Goal: Task Accomplishment & Management: Complete application form

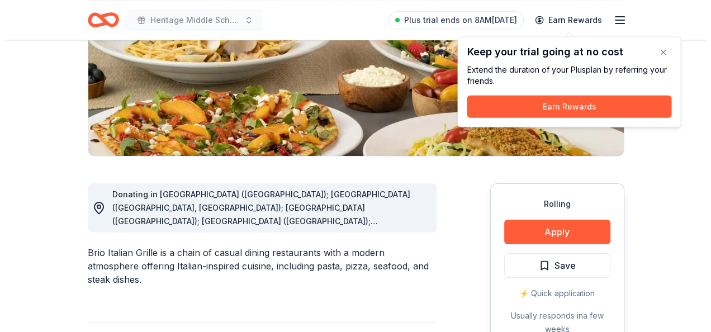
scroll to position [224, 0]
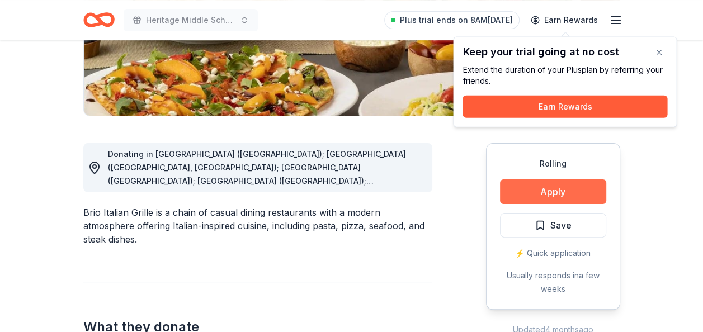
click at [557, 190] on button "Apply" at bounding box center [553, 191] width 106 height 25
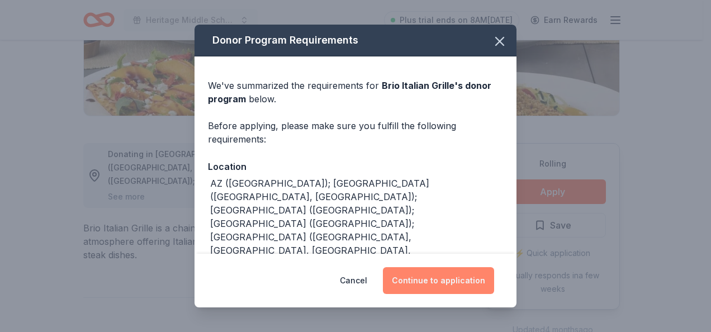
click at [420, 283] on button "Continue to application" at bounding box center [438, 280] width 111 height 27
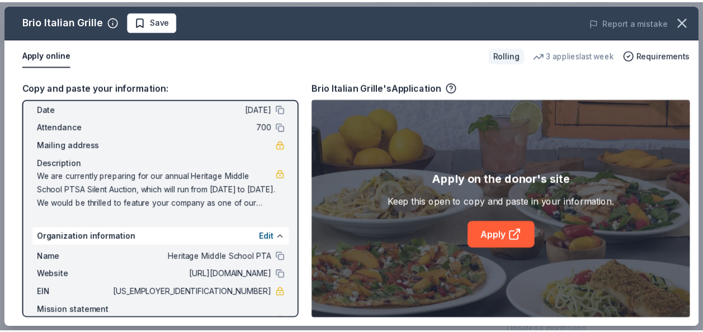
scroll to position [87, 0]
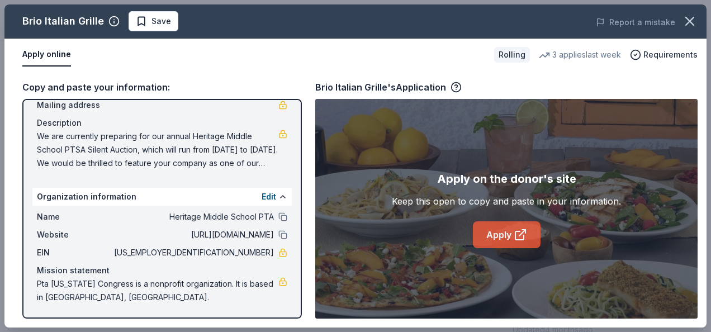
click at [503, 235] on link "Apply" at bounding box center [507, 234] width 68 height 27
click at [685, 18] on icon "button" at bounding box center [690, 21] width 16 height 16
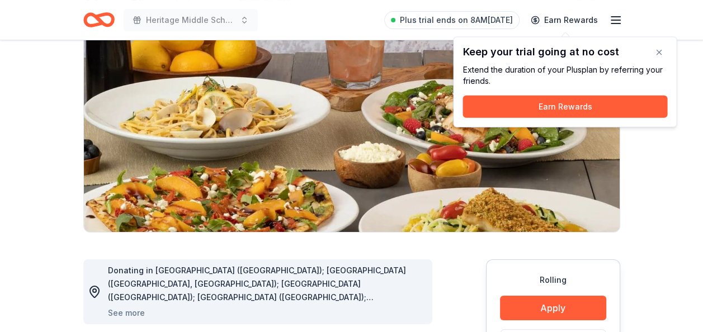
scroll to position [0, 0]
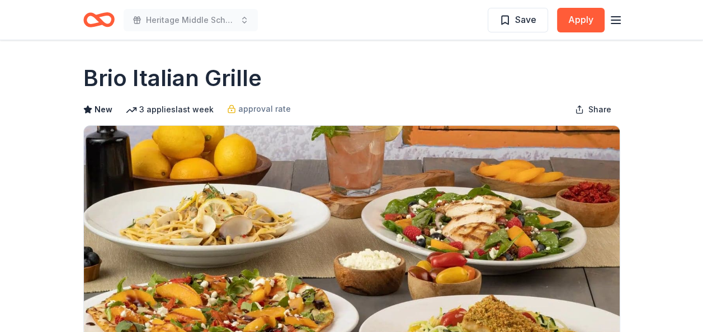
click at [107, 18] on icon "Home" at bounding box center [98, 20] width 31 height 26
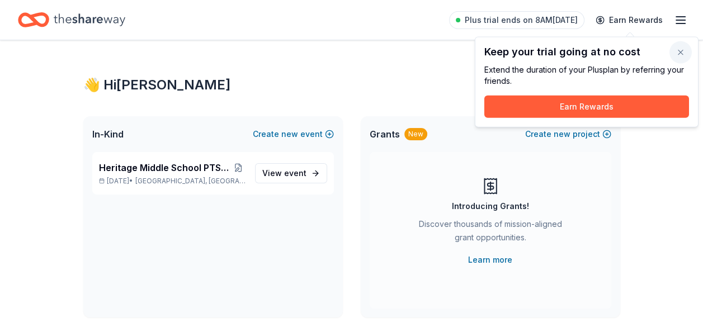
click at [685, 53] on button "button" at bounding box center [680, 52] width 22 height 22
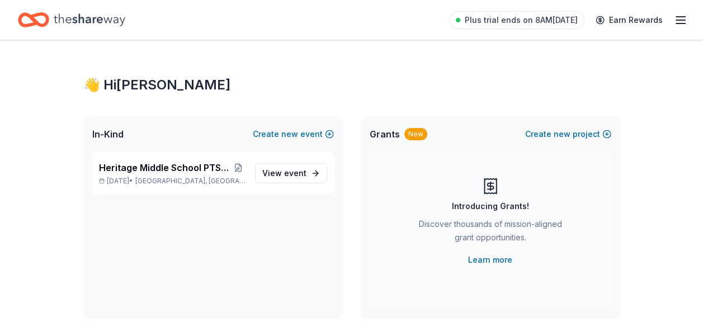
click at [165, 217] on div "Heritage Middle School PTSA Silent Auction Oct 30, 2025 • Colleyville, TX View …" at bounding box center [212, 234] width 259 height 165
click at [280, 176] on span "View event" at bounding box center [284, 173] width 44 height 13
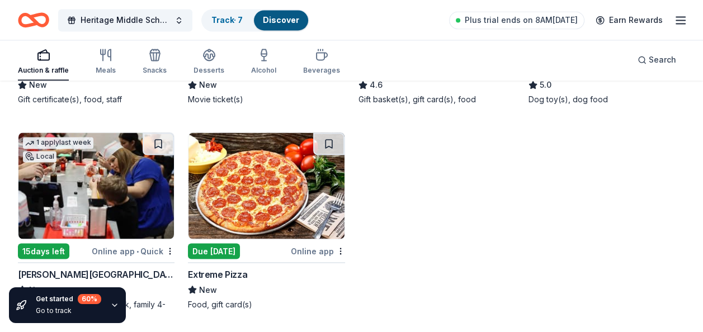
scroll to position [1639, 0]
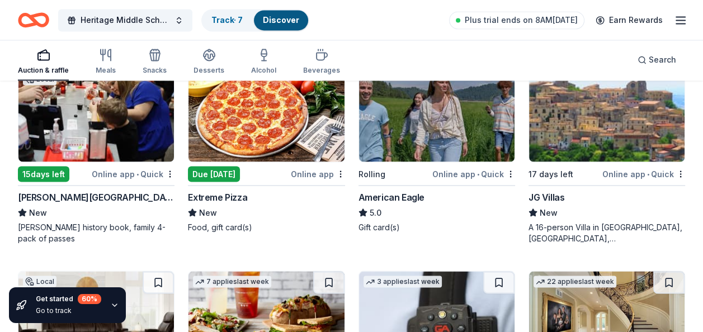
click at [441, 122] on img at bounding box center [436, 108] width 155 height 106
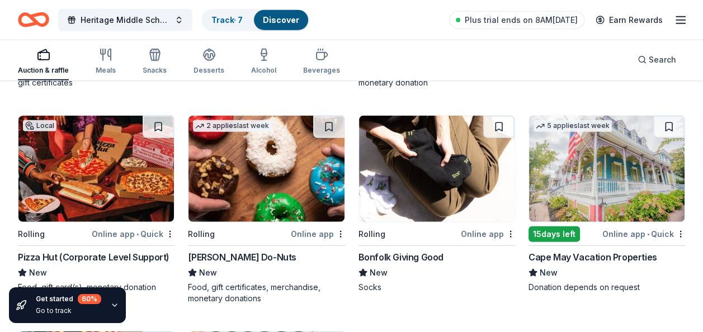
scroll to position [2478, 0]
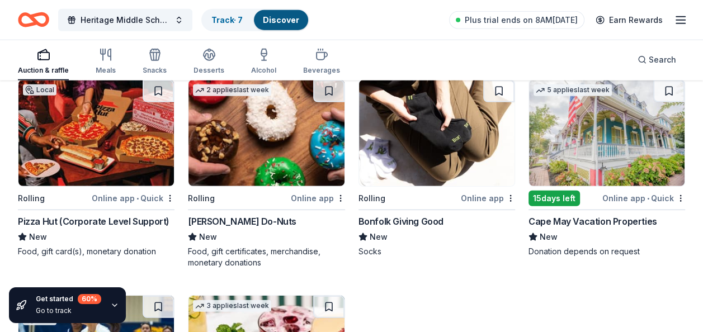
click at [95, 177] on img at bounding box center [95, 133] width 155 height 106
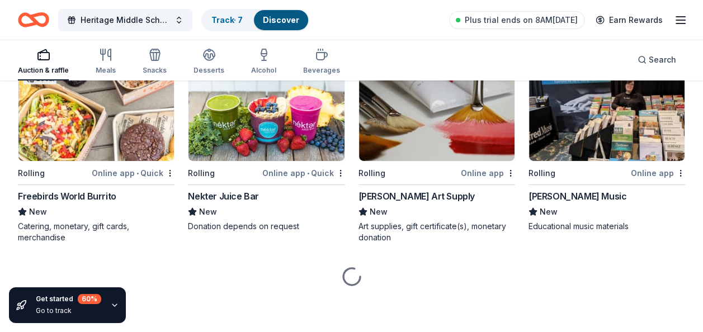
scroll to position [3149, 0]
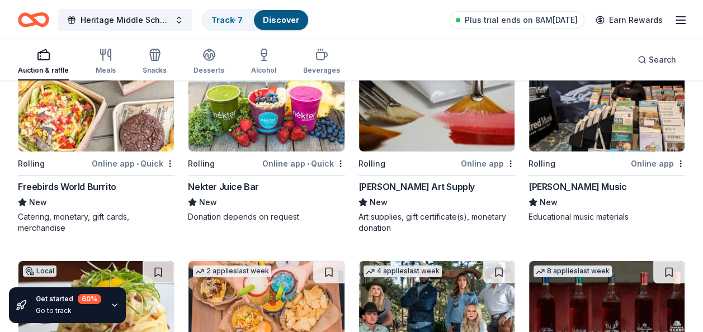
click at [83, 148] on img at bounding box center [95, 98] width 155 height 106
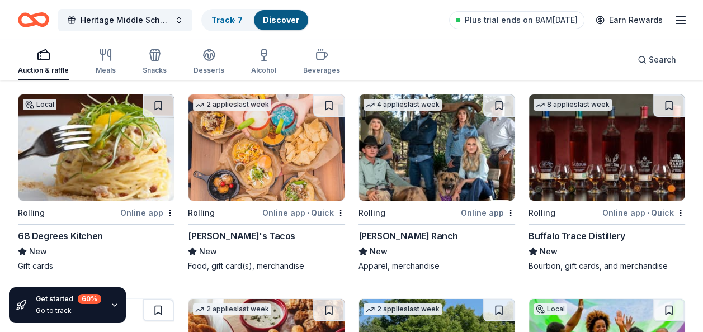
scroll to position [3317, 0]
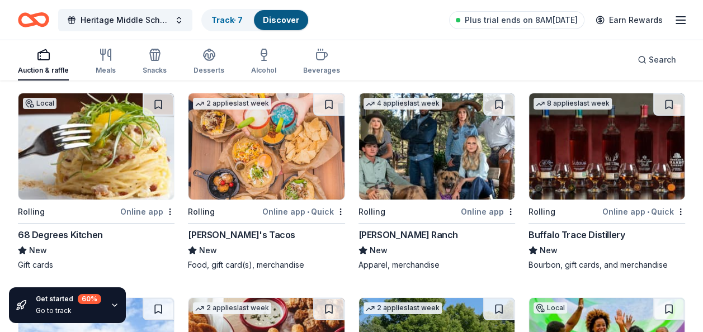
click at [82, 185] on img at bounding box center [95, 146] width 155 height 106
click at [398, 179] on img at bounding box center [436, 146] width 155 height 106
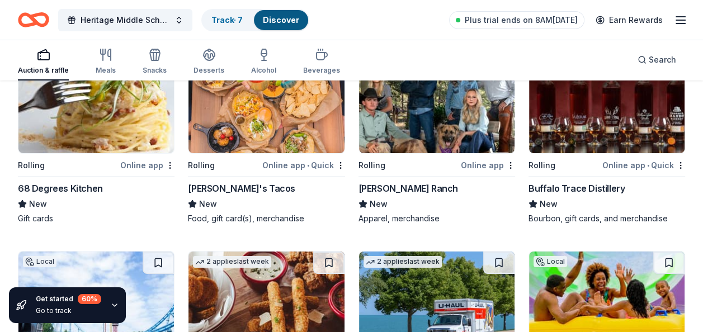
scroll to position [3372, 0]
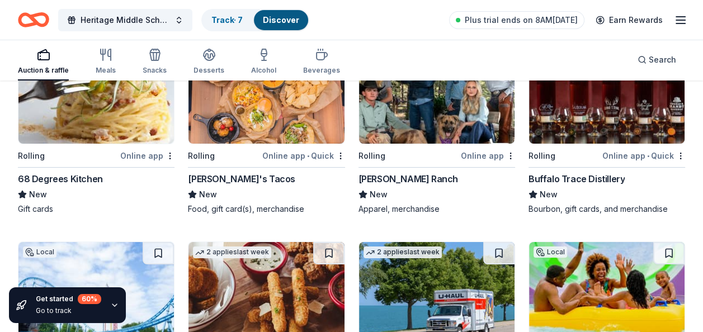
click at [588, 144] on img at bounding box center [606, 90] width 155 height 106
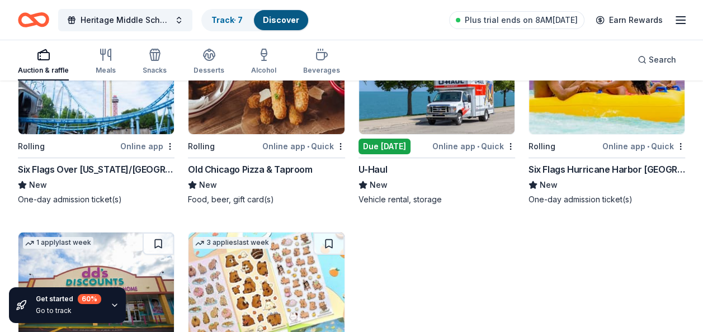
scroll to position [3596, 0]
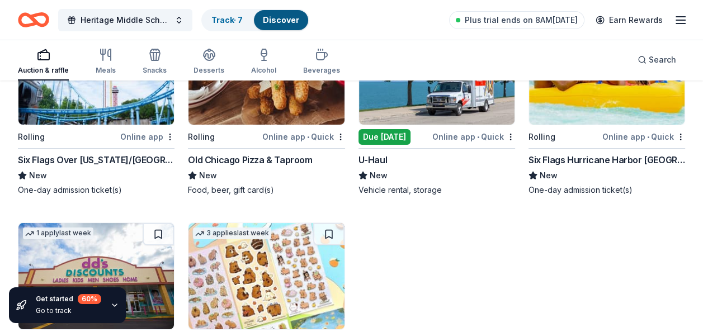
click at [146, 125] on img at bounding box center [95, 71] width 155 height 106
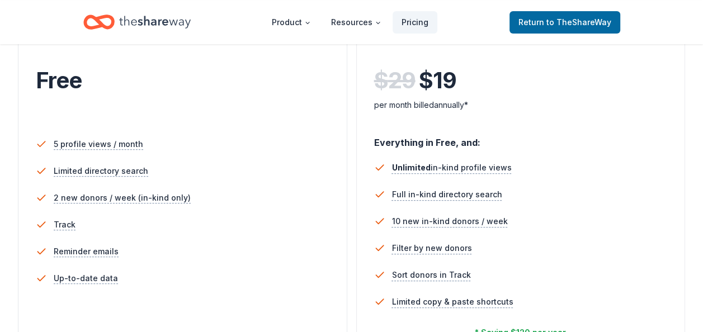
scroll to position [391, 0]
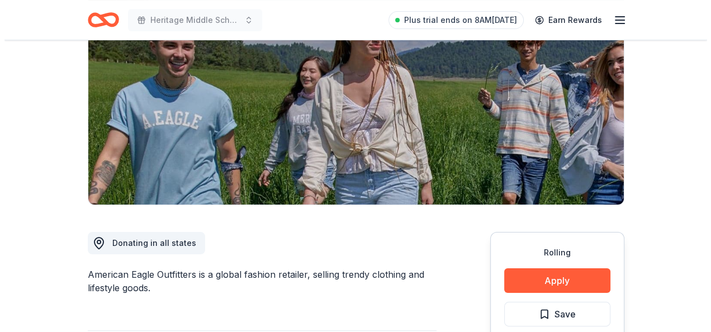
scroll to position [168, 0]
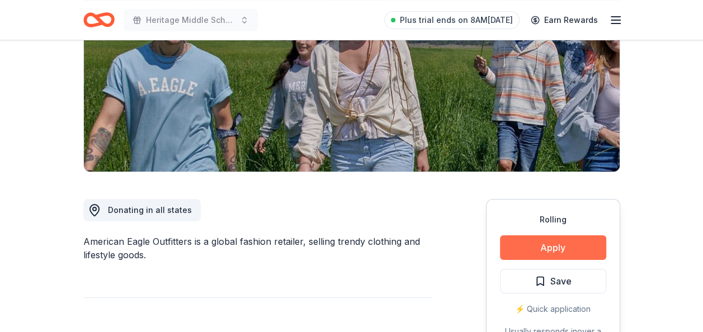
click at [539, 245] on button "Apply" at bounding box center [553, 247] width 106 height 25
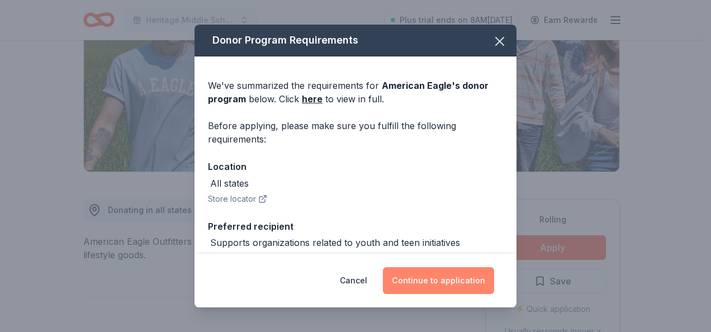
click at [433, 283] on button "Continue to application" at bounding box center [438, 280] width 111 height 27
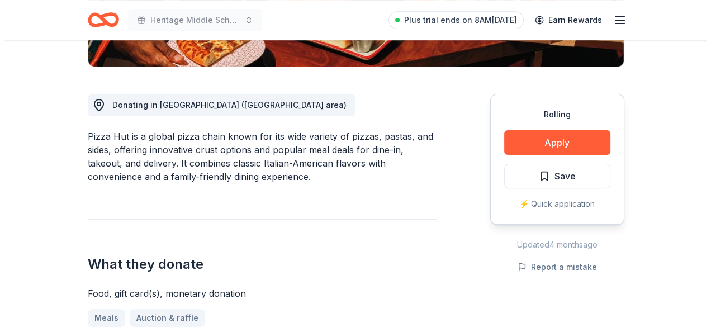
scroll to position [335, 0]
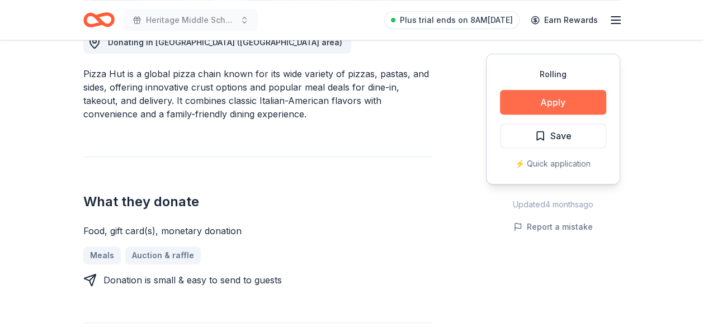
click at [567, 102] on button "Apply" at bounding box center [553, 102] width 106 height 25
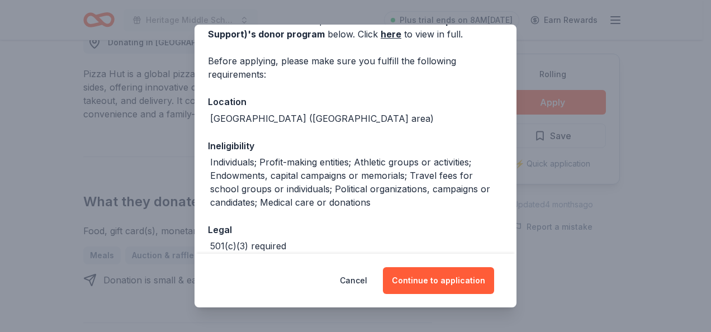
scroll to position [123, 0]
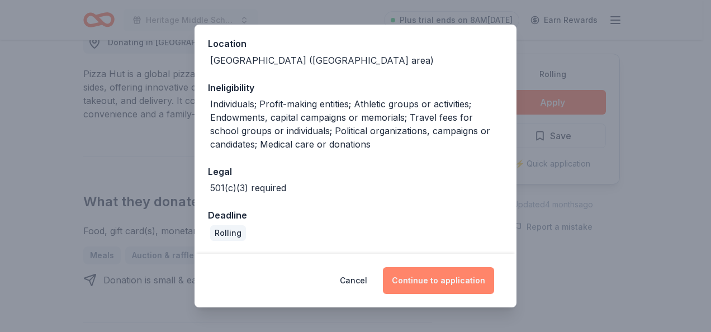
click at [437, 281] on button "Continue to application" at bounding box center [438, 280] width 111 height 27
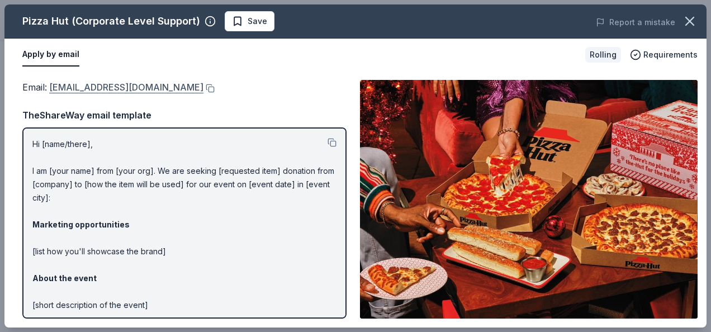
drag, startPoint x: 48, startPoint y: 87, endPoint x: 158, endPoint y: 89, distance: 109.6
click at [92, 89] on span "Email : theliteracyproject@pizzahut.com" at bounding box center [112, 87] width 181 height 11
click at [204, 87] on button at bounding box center [209, 88] width 11 height 9
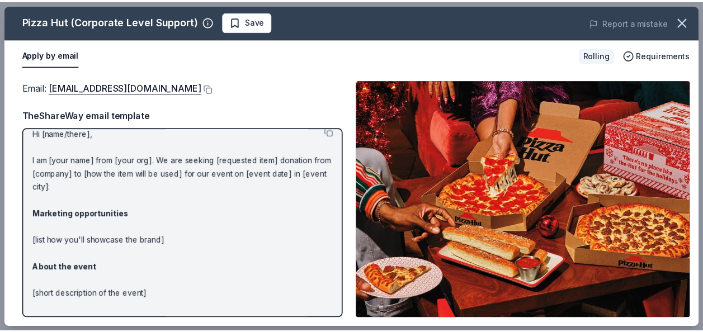
scroll to position [0, 0]
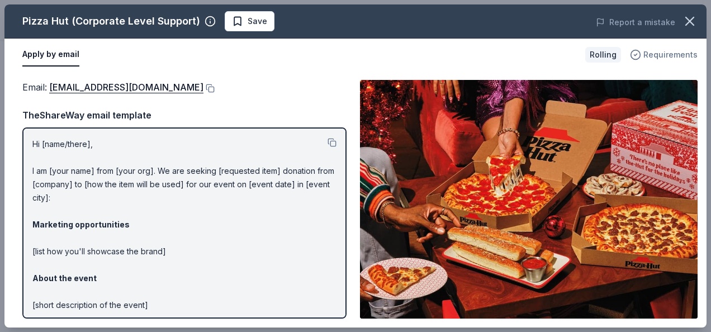
click at [674, 56] on span "Requirements" at bounding box center [671, 54] width 54 height 13
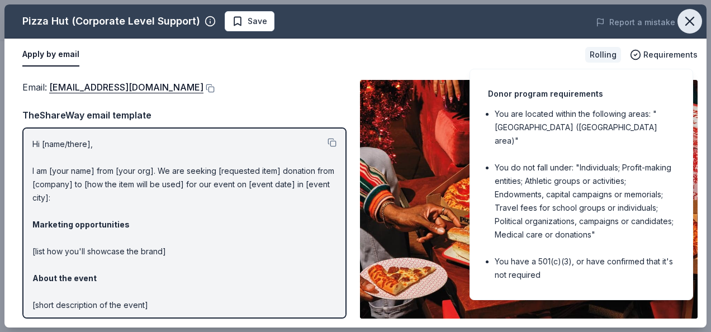
click at [688, 16] on icon "button" at bounding box center [690, 21] width 16 height 16
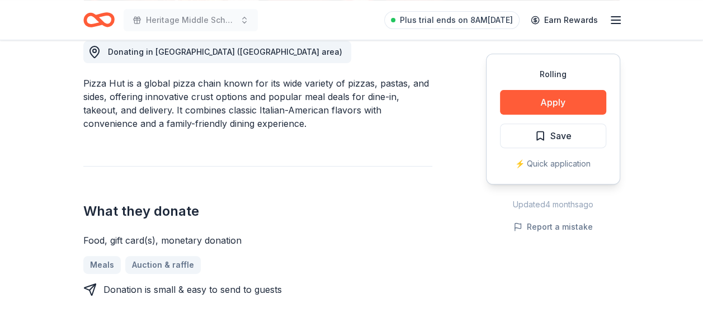
scroll to position [335, 0]
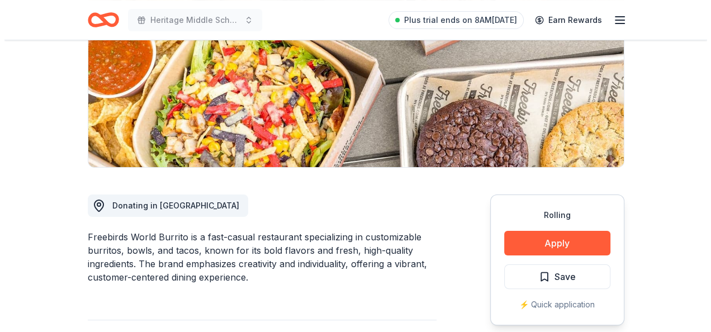
scroll to position [224, 0]
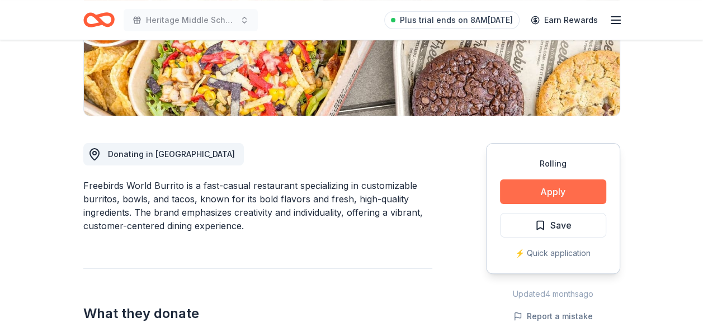
click at [537, 186] on button "Apply" at bounding box center [553, 191] width 106 height 25
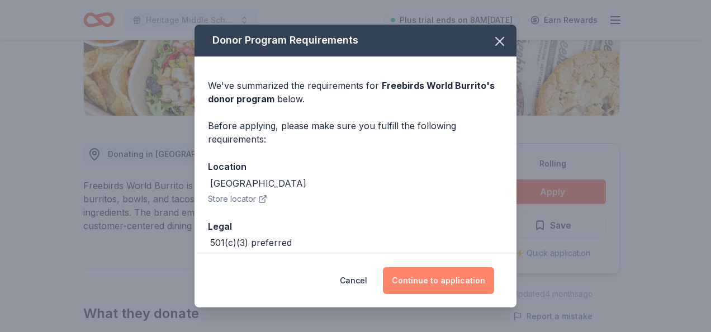
click at [431, 278] on button "Continue to application" at bounding box center [438, 280] width 111 height 27
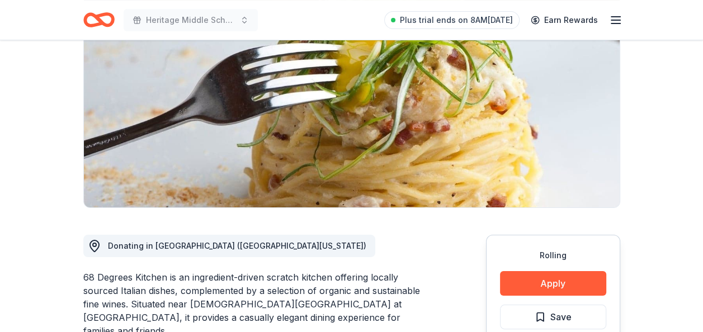
scroll to position [112, 0]
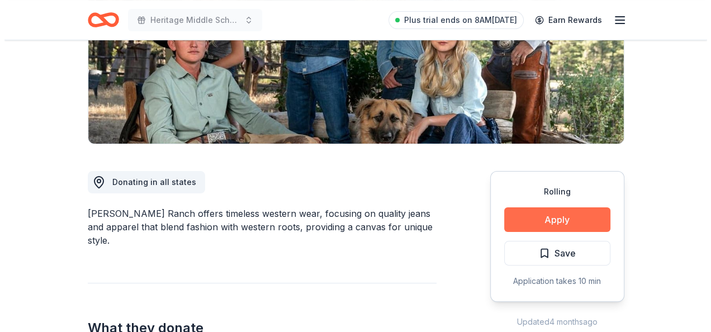
scroll to position [280, 0]
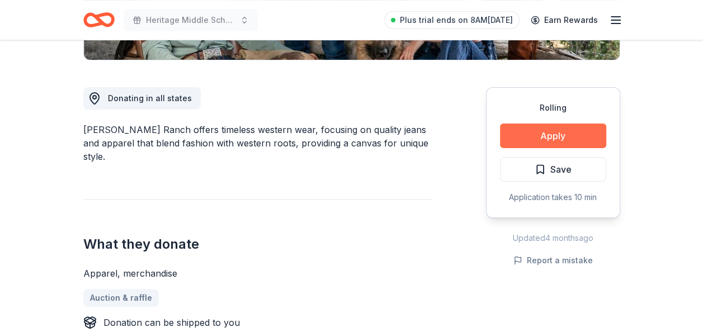
click at [550, 131] on button "Apply" at bounding box center [553, 136] width 106 height 25
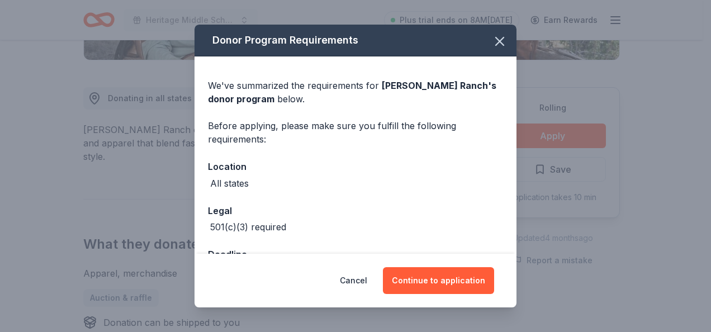
scroll to position [39, 0]
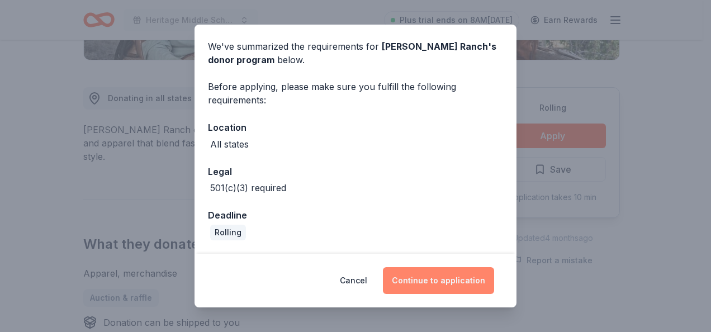
click at [420, 287] on button "Continue to application" at bounding box center [438, 280] width 111 height 27
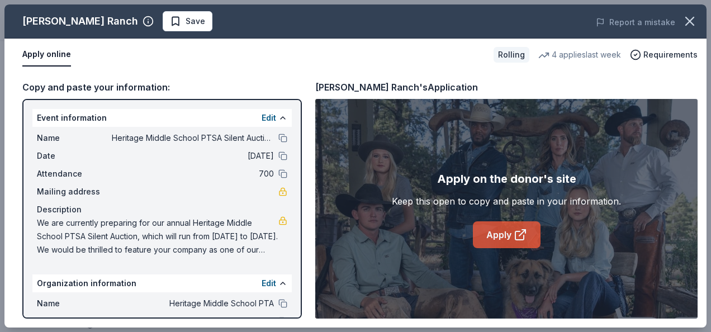
click at [491, 244] on link "Apply" at bounding box center [507, 234] width 68 height 27
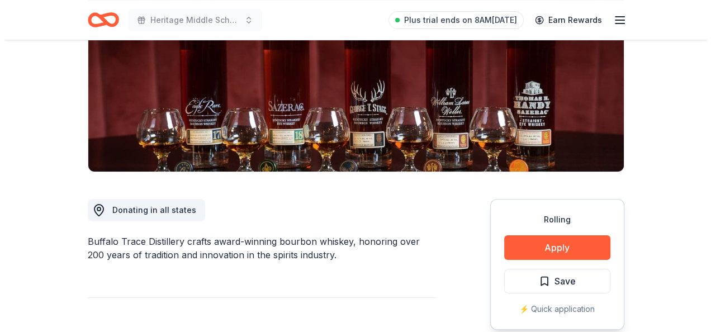
scroll to position [224, 0]
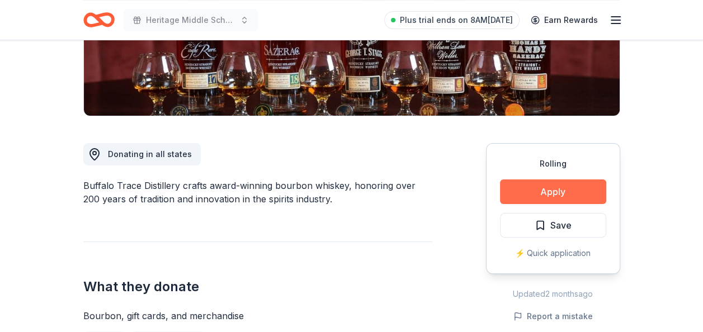
click at [539, 187] on button "Apply" at bounding box center [553, 191] width 106 height 25
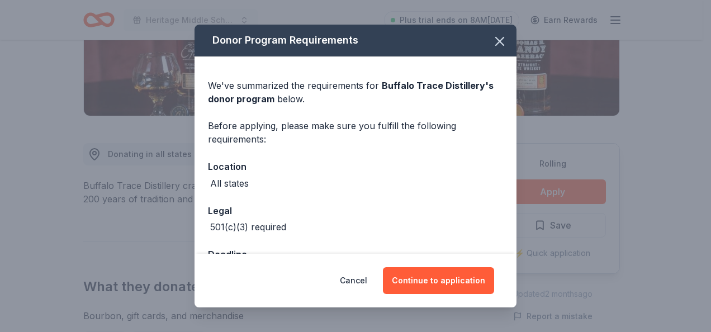
scroll to position [39, 0]
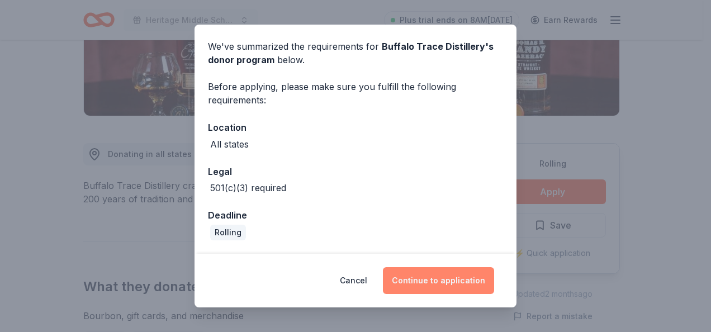
click at [426, 290] on button "Continue to application" at bounding box center [438, 280] width 111 height 27
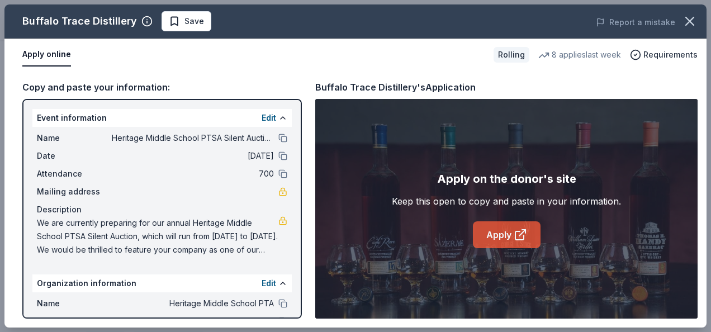
click at [483, 230] on link "Apply" at bounding box center [507, 234] width 68 height 27
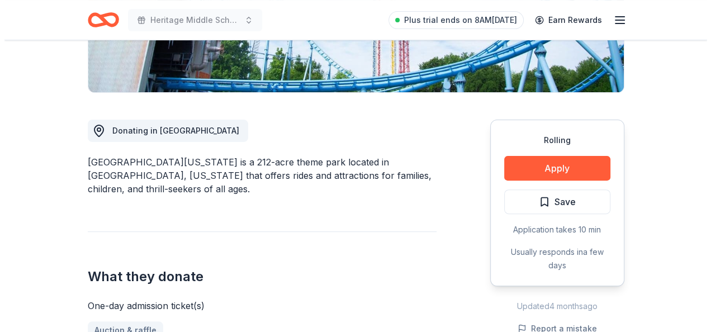
scroll to position [280, 0]
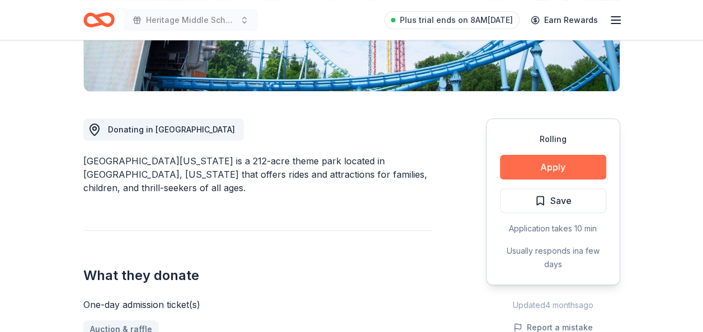
click at [534, 160] on button "Apply" at bounding box center [553, 167] width 106 height 25
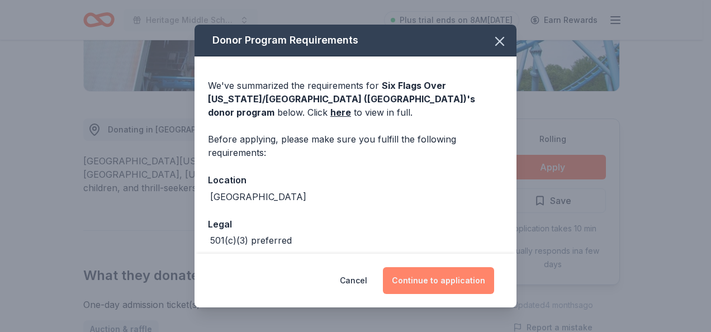
click at [431, 273] on button "Continue to application" at bounding box center [438, 280] width 111 height 27
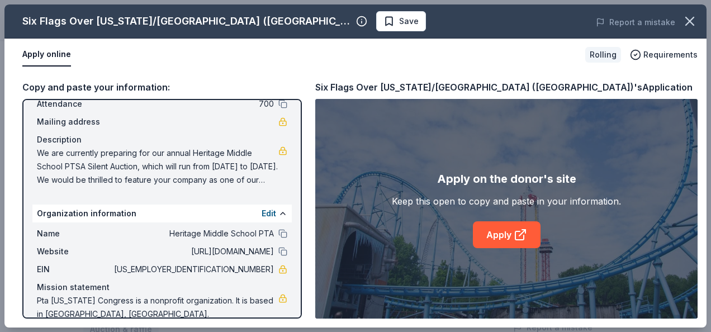
scroll to position [87, 0]
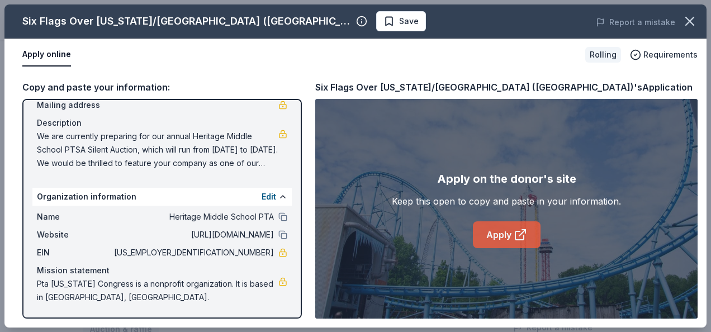
click at [508, 238] on link "Apply" at bounding box center [507, 234] width 68 height 27
